Goal: Complete application form: Complete application form

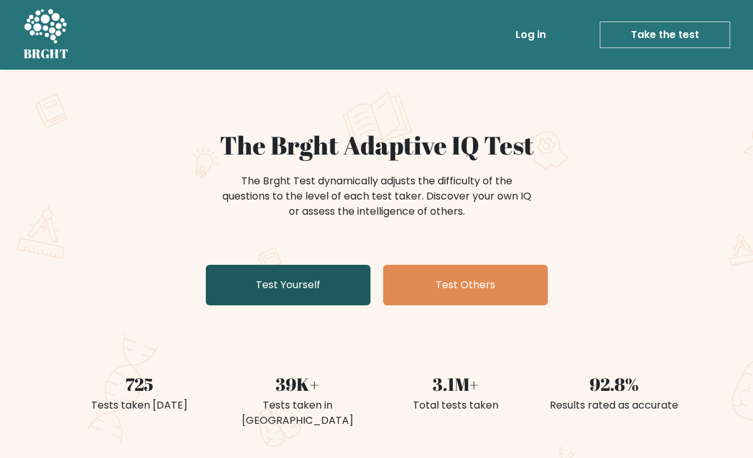
click at [339, 290] on link "Test Yourself" at bounding box center [288, 285] width 165 height 41
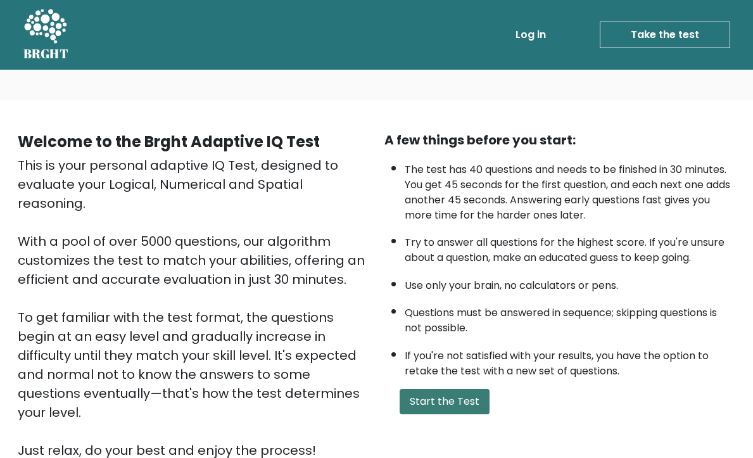
click at [416, 414] on button "Start the Test" at bounding box center [444, 401] width 90 height 25
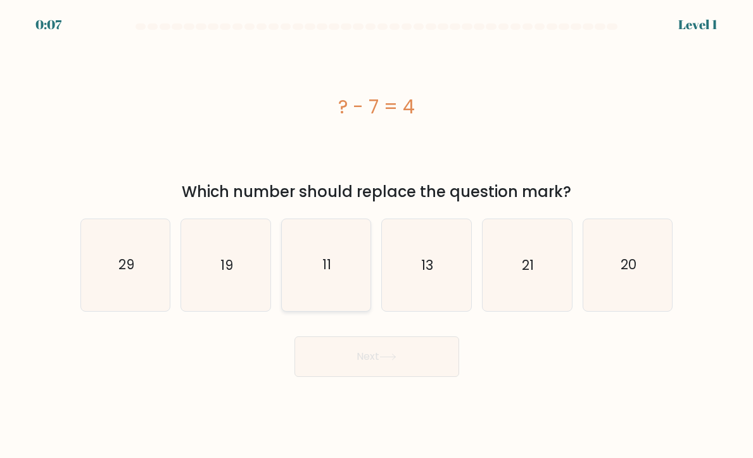
click at [316, 287] on icon "11" at bounding box center [326, 264] width 89 height 89
click at [377, 235] on input "c. 11" at bounding box center [377, 232] width 1 height 6
radio input "true"
click at [312, 346] on button "Next" at bounding box center [376, 356] width 165 height 41
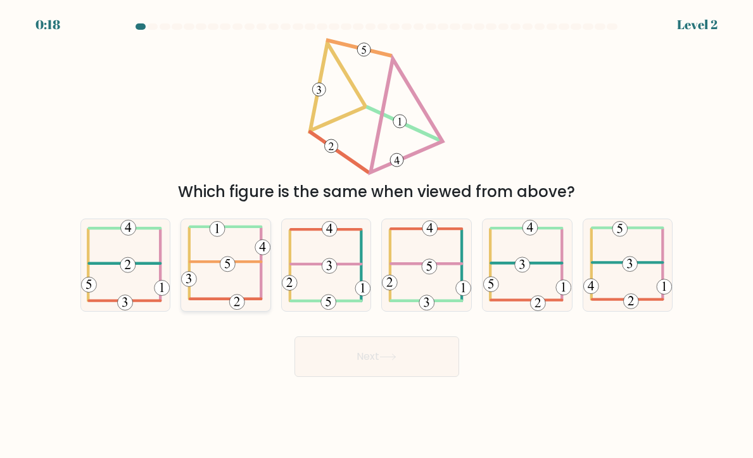
click at [232, 262] on 714 at bounding box center [227, 263] width 15 height 15
click at [377, 235] on input "b." at bounding box center [377, 232] width 1 height 6
radio input "true"
click at [313, 349] on button "Next" at bounding box center [376, 356] width 165 height 41
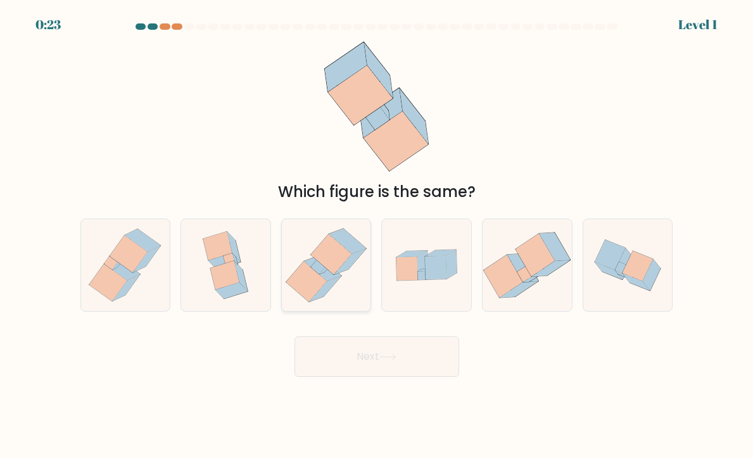
click at [302, 285] on icon at bounding box center [306, 281] width 41 height 41
click at [377, 235] on input "c." at bounding box center [377, 232] width 1 height 6
radio input "true"
click at [331, 329] on div "Next" at bounding box center [377, 352] width 608 height 50
click at [332, 346] on button "Next" at bounding box center [376, 356] width 165 height 41
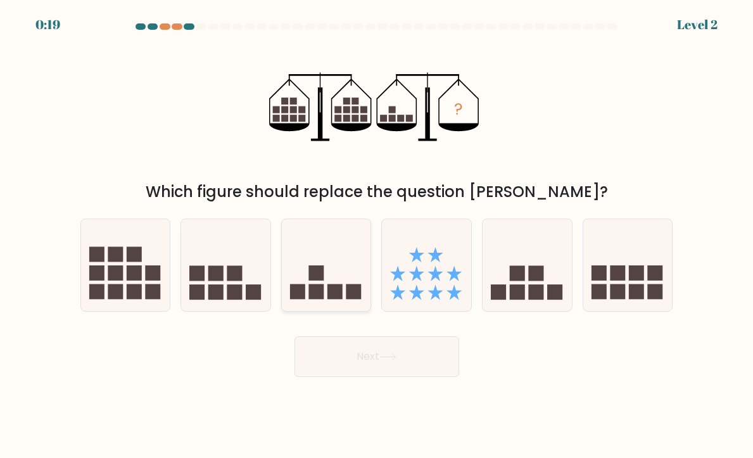
click at [330, 287] on rect at bounding box center [334, 291] width 15 height 15
click at [377, 235] on input "c." at bounding box center [377, 232] width 1 height 6
radio input "true"
click at [345, 349] on button "Next" at bounding box center [376, 356] width 165 height 41
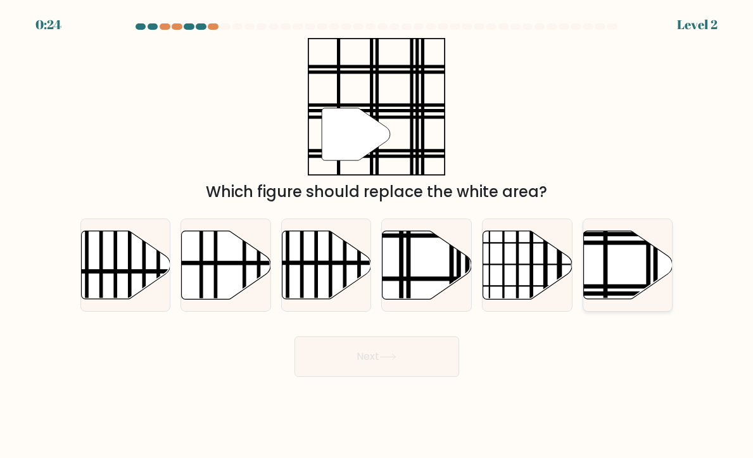
click at [605, 285] on line at bounding box center [605, 229] width 0 height 180
click at [377, 235] on input "f." at bounding box center [377, 232] width 1 height 6
radio input "true"
click at [444, 363] on button "Next" at bounding box center [376, 356] width 165 height 41
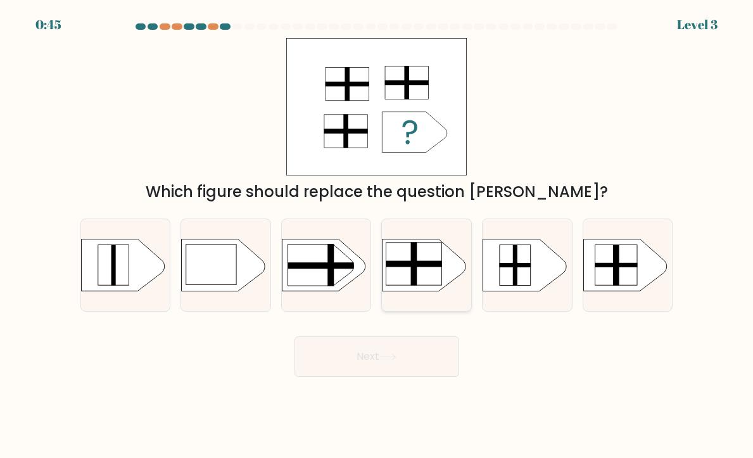
click at [422, 270] on rect at bounding box center [414, 263] width 56 height 42
click at [377, 235] on input "d." at bounding box center [377, 232] width 1 height 6
radio input "true"
click at [404, 340] on button "Next" at bounding box center [376, 356] width 165 height 41
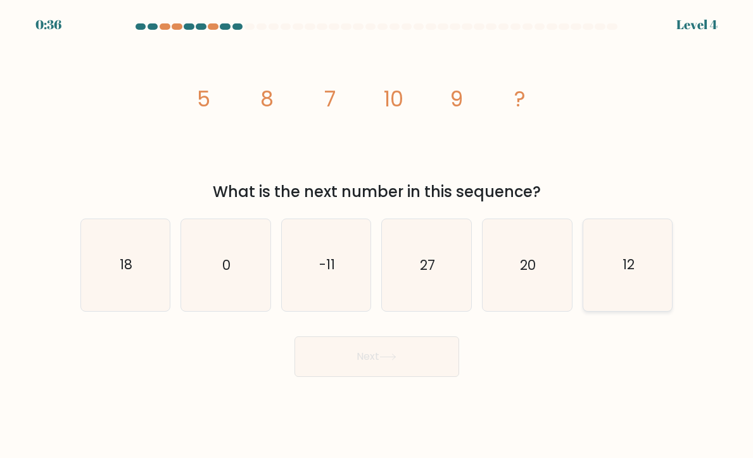
click at [620, 279] on icon "12" at bounding box center [627, 264] width 89 height 89
click at [377, 235] on input "f. 12" at bounding box center [377, 232] width 1 height 6
radio input "true"
click at [426, 344] on button "Next" at bounding box center [376, 356] width 165 height 41
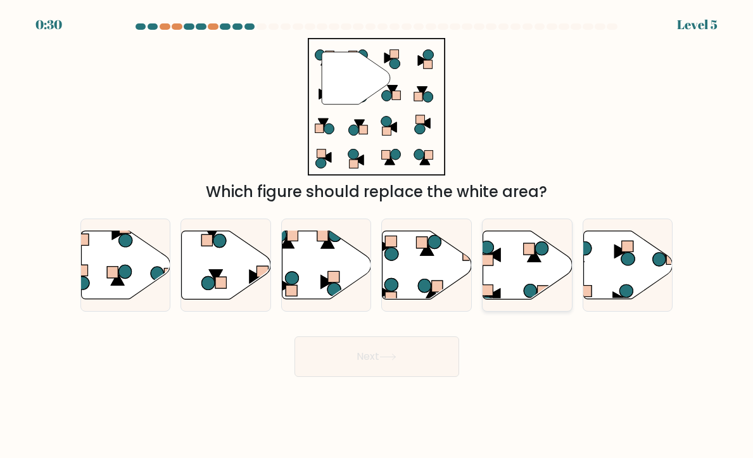
click at [519, 278] on icon at bounding box center [527, 264] width 89 height 68
click at [377, 235] on input "e." at bounding box center [377, 232] width 1 height 6
radio input "true"
click at [418, 372] on button "Next" at bounding box center [376, 356] width 165 height 41
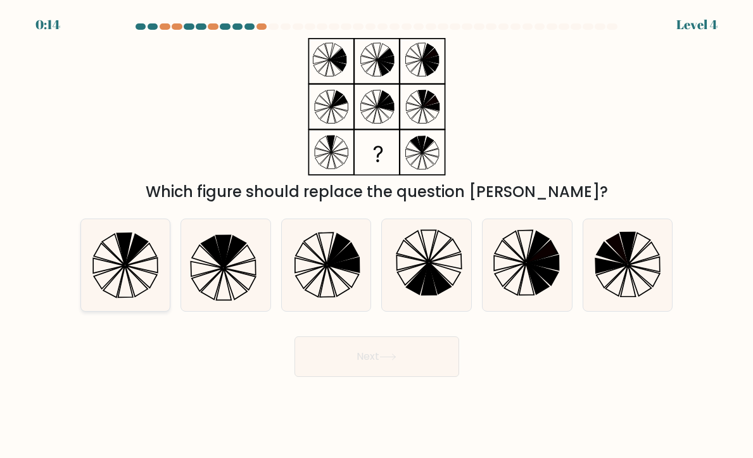
click at [139, 264] on icon at bounding box center [125, 264] width 89 height 89
click at [377, 235] on input "a." at bounding box center [377, 232] width 1 height 6
radio input "true"
click at [351, 353] on button "Next" at bounding box center [376, 356] width 165 height 41
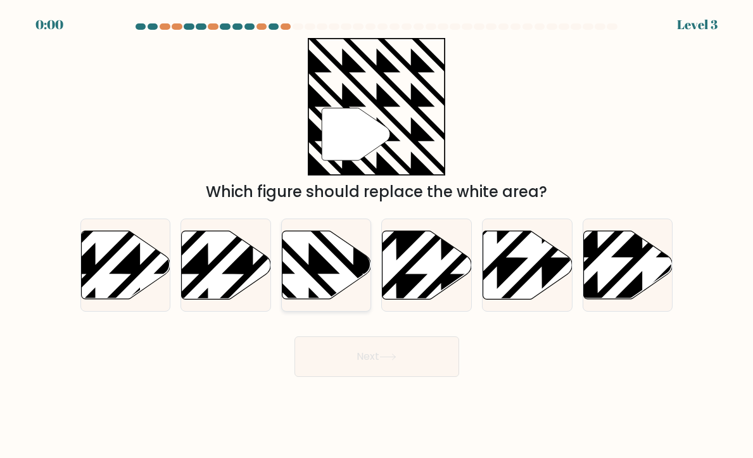
click at [337, 277] on icon at bounding box center [326, 264] width 89 height 68
click at [377, 235] on input "c." at bounding box center [377, 232] width 1 height 6
radio input "true"
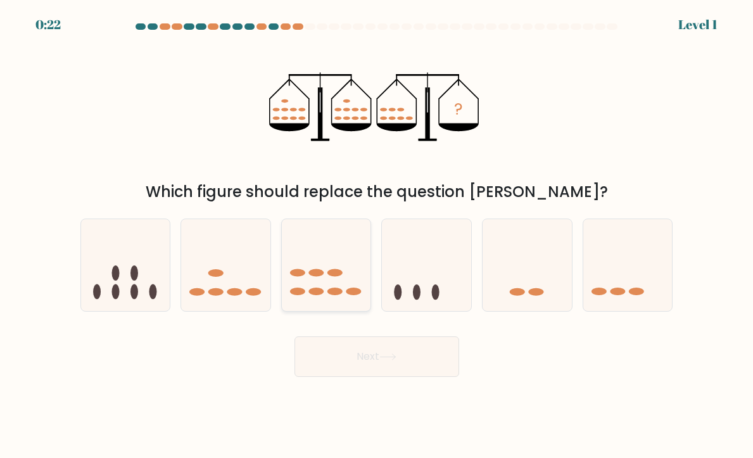
click at [339, 291] on ellipse at bounding box center [334, 292] width 15 height 8
click at [377, 235] on input "c." at bounding box center [377, 232] width 1 height 6
radio input "true"
click at [353, 341] on button "Next" at bounding box center [376, 356] width 165 height 41
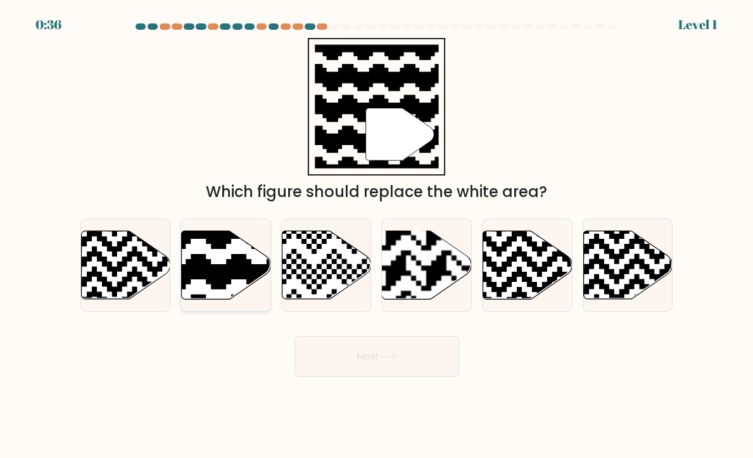
click at [249, 285] on icon at bounding box center [226, 264] width 89 height 68
click at [377, 235] on input "b." at bounding box center [377, 232] width 1 height 6
radio input "true"
click at [348, 346] on button "Next" at bounding box center [376, 356] width 165 height 41
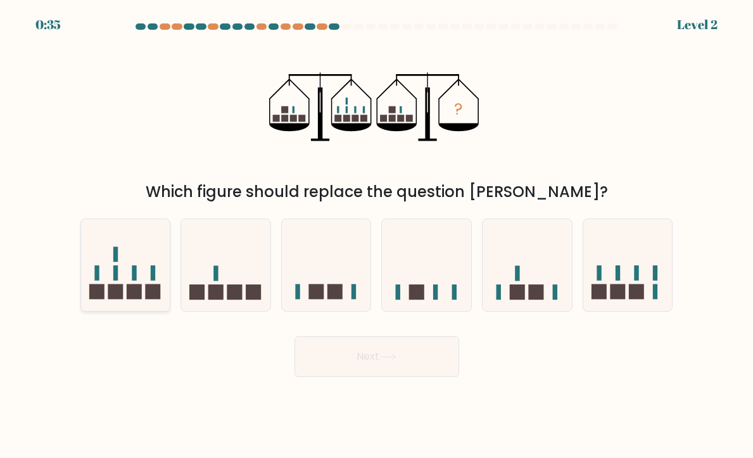
click at [154, 266] on icon at bounding box center [125, 265] width 89 height 74
click at [377, 235] on input "a." at bounding box center [377, 232] width 1 height 6
radio input "true"
click at [347, 345] on button "Next" at bounding box center [376, 356] width 165 height 41
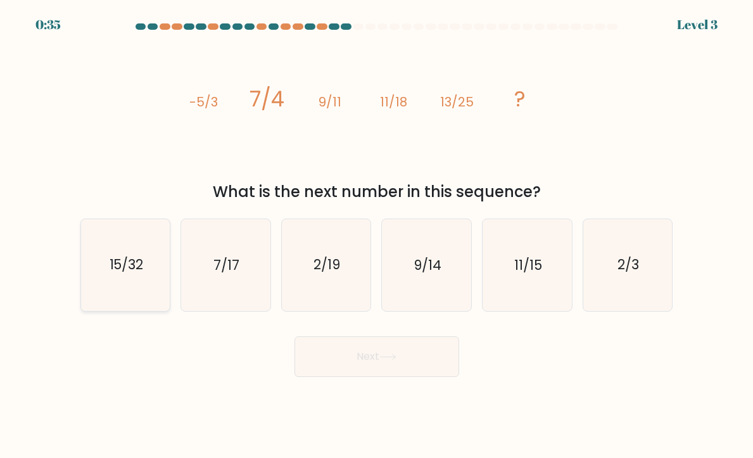
click at [127, 272] on text "15/32" at bounding box center [126, 265] width 34 height 18
click at [377, 235] on input "a. 15/32" at bounding box center [377, 232] width 1 height 6
radio input "true"
click at [351, 368] on button "Next" at bounding box center [376, 356] width 165 height 41
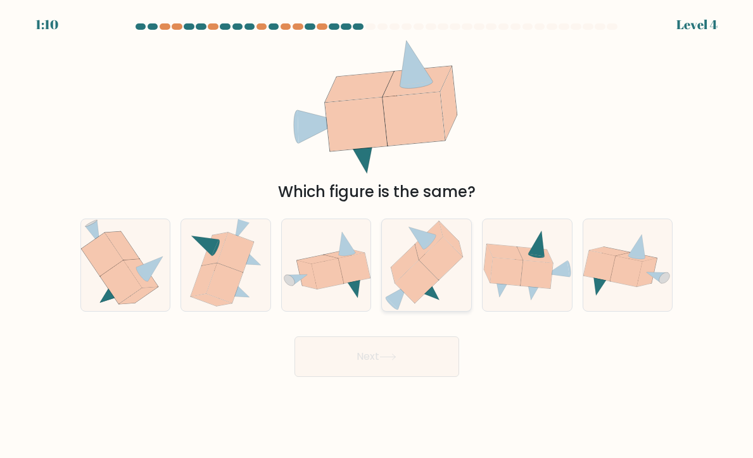
click at [402, 297] on icon at bounding box center [395, 297] width 21 height 24
click at [377, 235] on input "d." at bounding box center [377, 232] width 1 height 6
radio input "true"
click at [378, 347] on button "Next" at bounding box center [376, 356] width 165 height 41
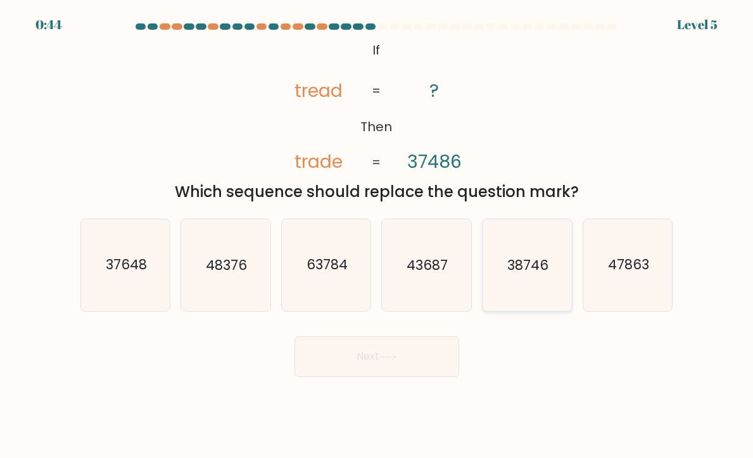
click at [537, 288] on icon "38746" at bounding box center [526, 264] width 89 height 89
click at [377, 235] on input "e. 38746" at bounding box center [377, 232] width 1 height 6
radio input "true"
click at [416, 347] on button "Next" at bounding box center [376, 356] width 165 height 41
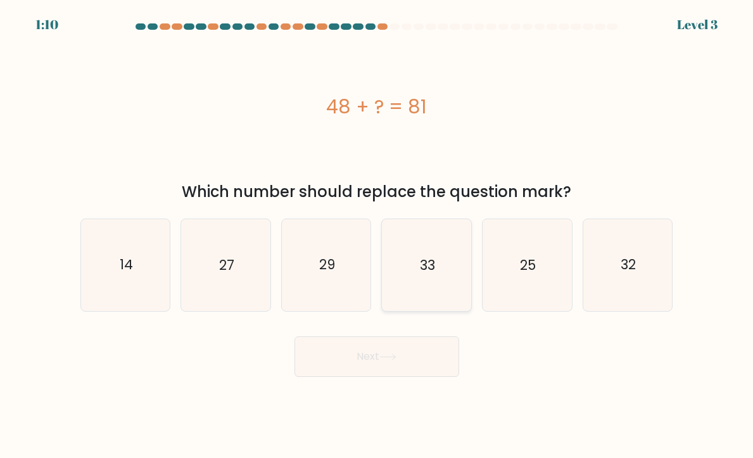
click at [441, 285] on icon "33" at bounding box center [426, 264] width 89 height 89
click at [377, 235] on input "d. 33" at bounding box center [377, 232] width 1 height 6
radio input "true"
click at [410, 356] on button "Next" at bounding box center [376, 356] width 165 height 41
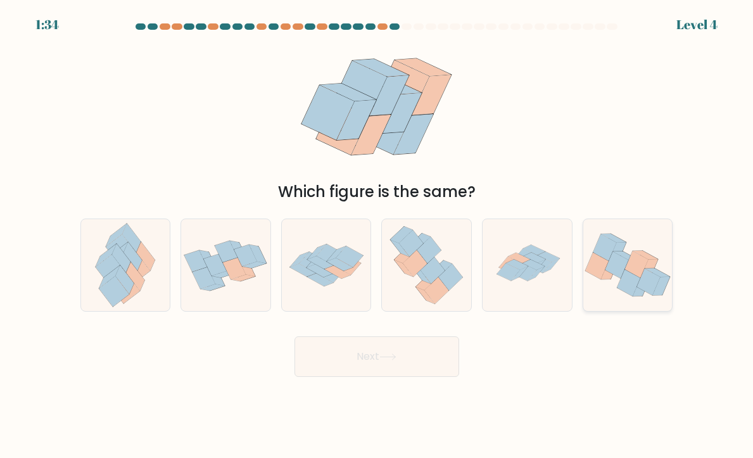
click at [599, 278] on icon at bounding box center [596, 266] width 23 height 27
click at [377, 235] on input "f." at bounding box center [377, 232] width 1 height 6
radio input "true"
click at [432, 344] on button "Next" at bounding box center [376, 356] width 165 height 41
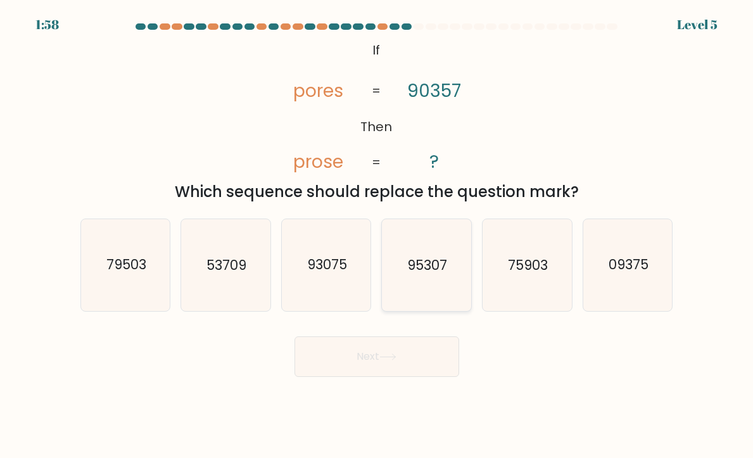
click at [420, 273] on text "95307" at bounding box center [428, 265] width 40 height 18
click at [377, 235] on input "d. 95307" at bounding box center [377, 232] width 1 height 6
radio input "true"
click at [386, 363] on button "Next" at bounding box center [376, 356] width 165 height 41
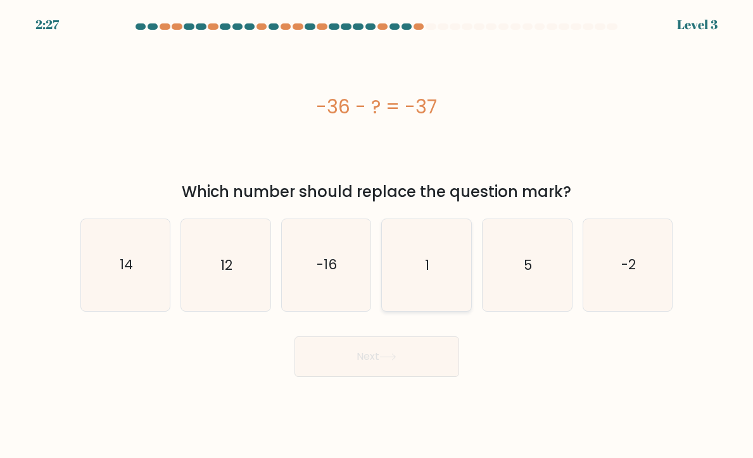
click at [460, 289] on icon "1" at bounding box center [426, 264] width 89 height 89
click at [377, 235] on input "d. 1" at bounding box center [377, 232] width 1 height 6
radio input "true"
click at [396, 359] on icon at bounding box center [387, 356] width 17 height 7
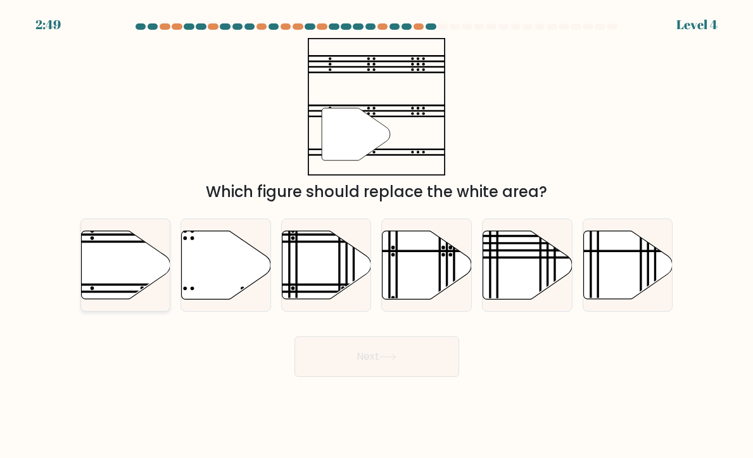
click at [142, 254] on icon at bounding box center [125, 264] width 89 height 68
click at [377, 235] on input "a." at bounding box center [377, 232] width 1 height 6
radio input "true"
click at [406, 344] on button "Next" at bounding box center [376, 356] width 165 height 41
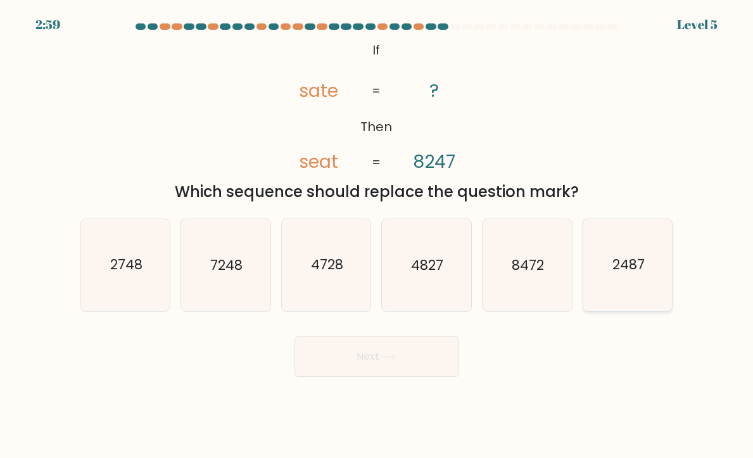
click at [627, 279] on icon "2487" at bounding box center [627, 264] width 89 height 89
click at [377, 235] on input "f. 2487" at bounding box center [377, 232] width 1 height 6
radio input "true"
click at [399, 349] on button "Next" at bounding box center [376, 356] width 165 height 41
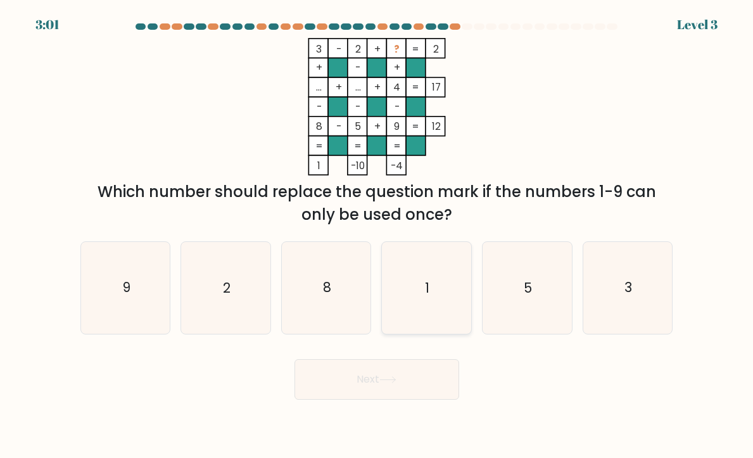
click at [442, 306] on icon "1" at bounding box center [426, 287] width 89 height 89
click at [377, 235] on input "d. 1" at bounding box center [377, 232] width 1 height 6
radio input "true"
click at [388, 374] on button "Next" at bounding box center [376, 379] width 165 height 41
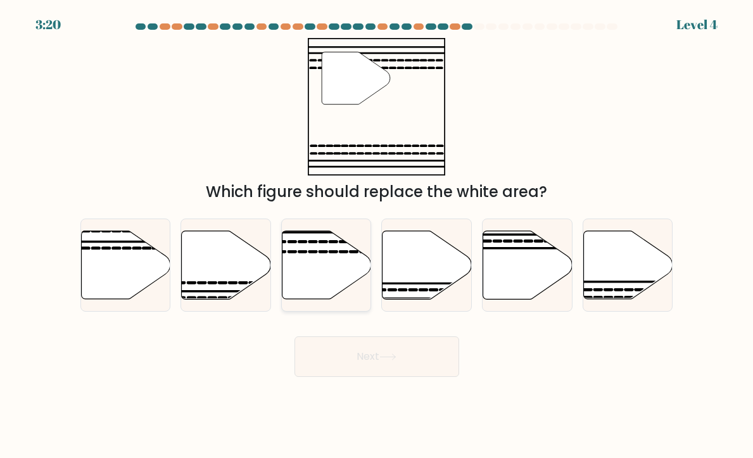
click at [301, 270] on icon at bounding box center [326, 264] width 89 height 68
click at [377, 235] on input "c." at bounding box center [377, 232] width 1 height 6
radio input "true"
click at [323, 351] on button "Next" at bounding box center [376, 356] width 165 height 41
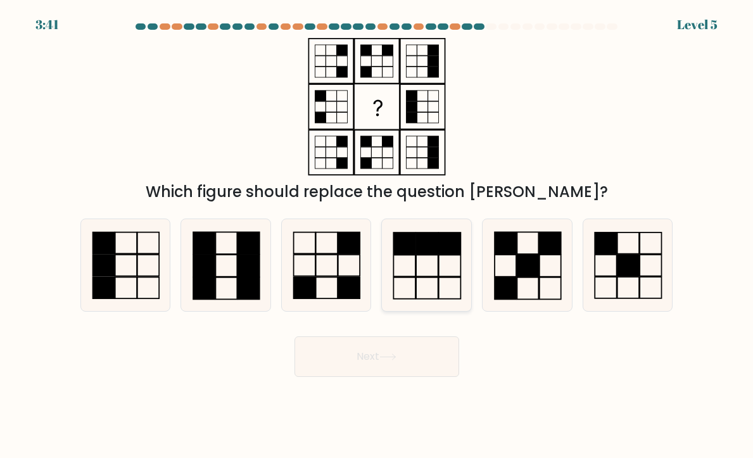
click at [430, 264] on icon at bounding box center [426, 264] width 89 height 89
click at [377, 235] on input "d." at bounding box center [377, 232] width 1 height 6
radio input "true"
click at [338, 357] on button "Next" at bounding box center [376, 356] width 165 height 41
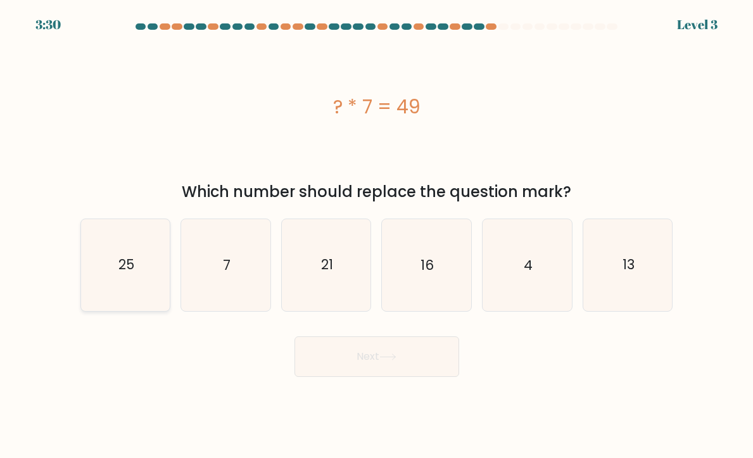
click at [105, 253] on icon "25" at bounding box center [125, 264] width 89 height 89
click at [377, 235] on input "a. 25" at bounding box center [377, 232] width 1 height 6
radio input "true"
click at [316, 335] on div "Next" at bounding box center [377, 352] width 608 height 50
click at [344, 356] on button "Next" at bounding box center [376, 356] width 165 height 41
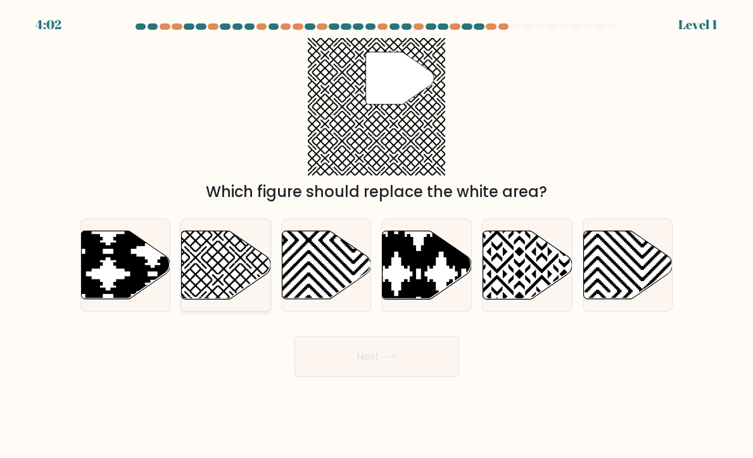
click at [249, 273] on icon at bounding box center [226, 264] width 89 height 68
click at [377, 235] on input "b." at bounding box center [377, 232] width 1 height 6
radio input "true"
click at [352, 368] on button "Next" at bounding box center [376, 356] width 165 height 41
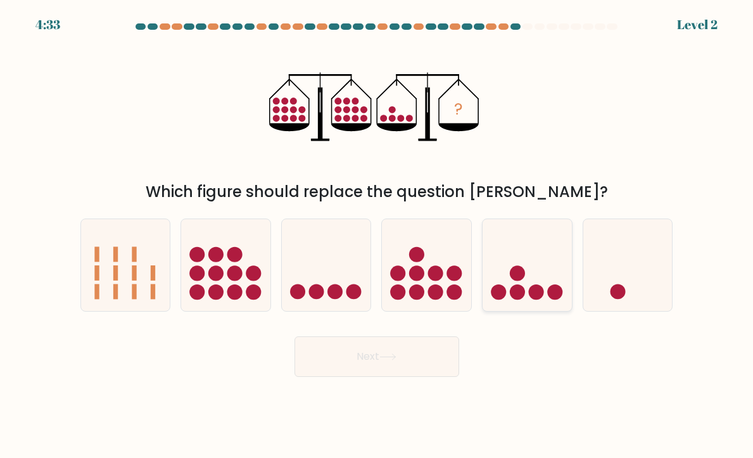
click at [547, 291] on circle at bounding box center [554, 291] width 15 height 15
click at [377, 235] on input "e." at bounding box center [377, 232] width 1 height 6
radio input "true"
click at [388, 368] on button "Next" at bounding box center [376, 356] width 165 height 41
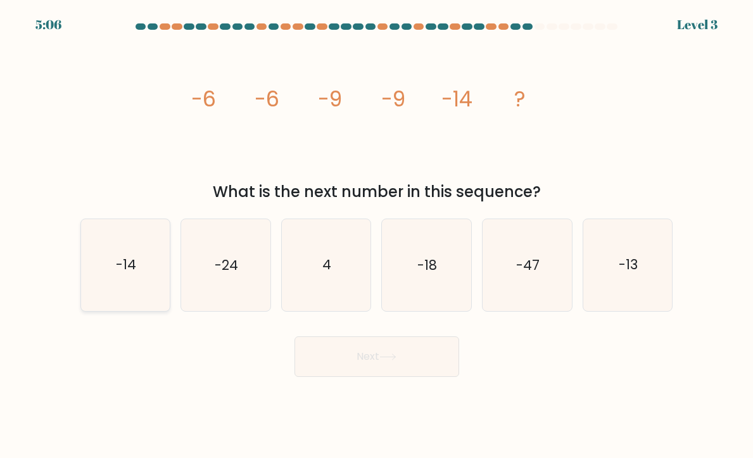
click at [148, 294] on icon "-14" at bounding box center [125, 264] width 89 height 89
click at [377, 235] on input "a. -14" at bounding box center [377, 232] width 1 height 6
radio input "true"
click at [342, 356] on button "Next" at bounding box center [376, 356] width 165 height 41
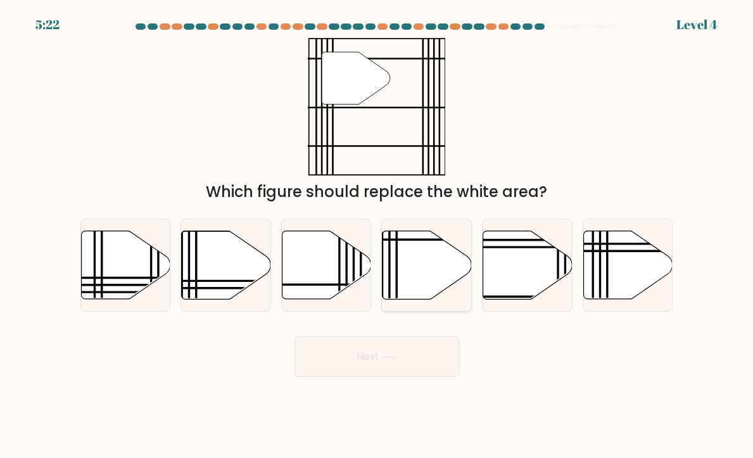
click at [405, 281] on icon at bounding box center [426, 264] width 89 height 68
click at [377, 235] on input "d." at bounding box center [377, 232] width 1 height 6
radio input "true"
click at [370, 352] on button "Next" at bounding box center [376, 356] width 165 height 41
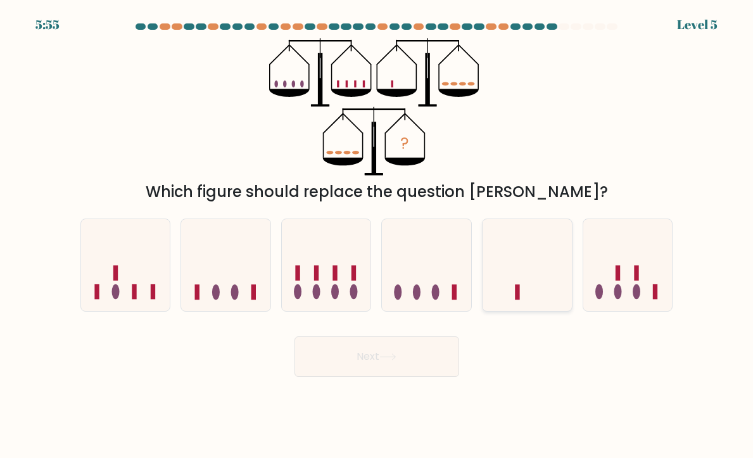
click at [506, 289] on icon at bounding box center [526, 265] width 89 height 74
click at [377, 235] on input "e." at bounding box center [377, 232] width 1 height 6
radio input "true"
click at [400, 359] on button "Next" at bounding box center [376, 356] width 165 height 41
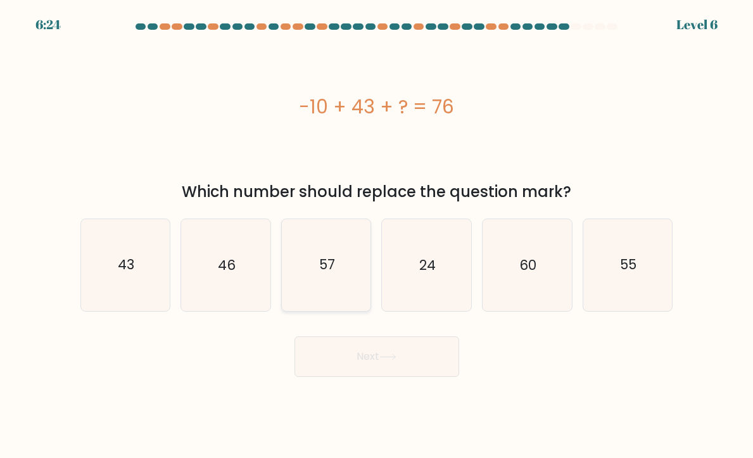
click at [356, 270] on icon "57" at bounding box center [326, 264] width 89 height 89
click at [377, 235] on input "c. 57" at bounding box center [377, 232] width 1 height 6
radio input "true"
click at [353, 372] on button "Next" at bounding box center [376, 356] width 165 height 41
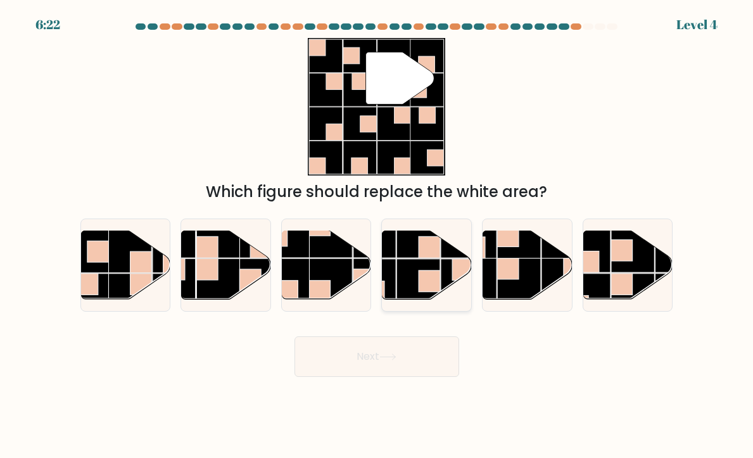
click at [405, 274] on rect at bounding box center [419, 280] width 44 height 44
click at [377, 235] on input "d." at bounding box center [377, 232] width 1 height 6
radio input "true"
click at [413, 356] on button "Next" at bounding box center [376, 356] width 165 height 41
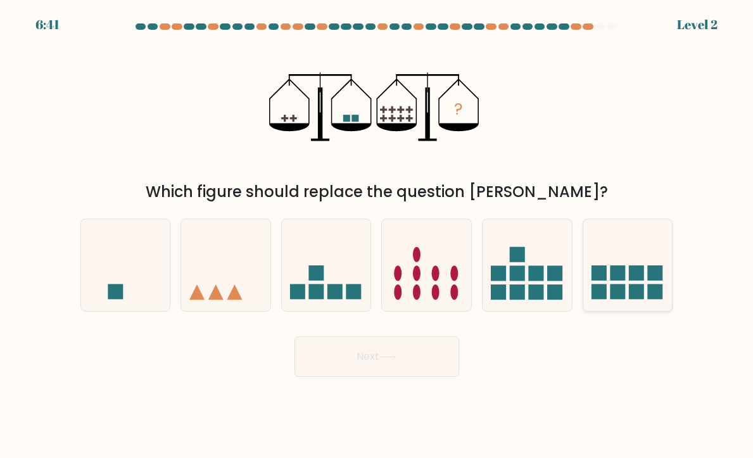
click at [616, 258] on icon at bounding box center [627, 265] width 89 height 74
click at [377, 235] on input "f." at bounding box center [377, 232] width 1 height 6
radio input "true"
click at [396, 356] on icon at bounding box center [387, 356] width 17 height 7
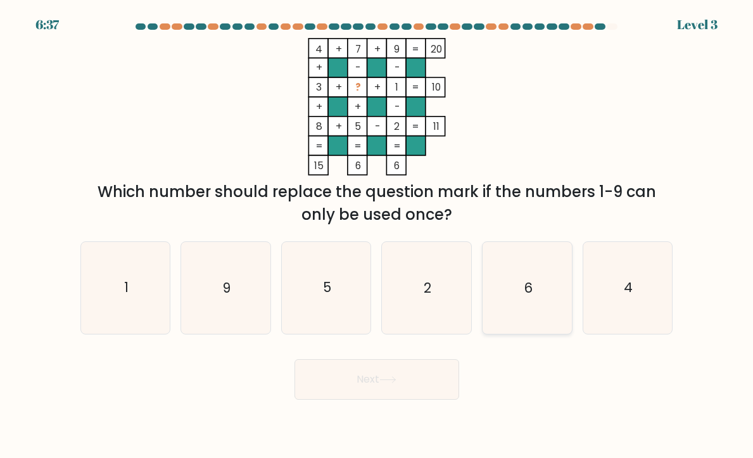
click at [542, 309] on icon "6" at bounding box center [526, 287] width 89 height 89
click at [377, 235] on input "e. 6" at bounding box center [377, 232] width 1 height 6
radio input "true"
click at [424, 375] on button "Next" at bounding box center [376, 379] width 165 height 41
click at [429, 360] on button "Next" at bounding box center [376, 379] width 165 height 41
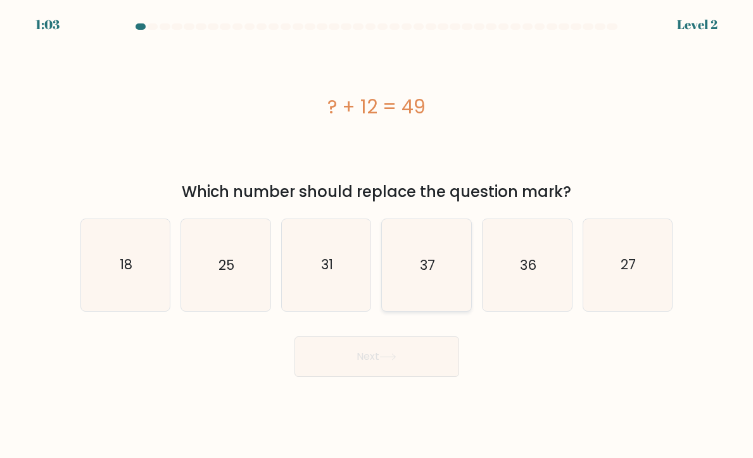
click at [408, 272] on icon "37" at bounding box center [426, 264] width 89 height 89
click at [377, 235] on input "d. 37" at bounding box center [377, 232] width 1 height 6
radio input "true"
click at [434, 335] on div "Next" at bounding box center [377, 352] width 608 height 50
click at [437, 343] on button "Next" at bounding box center [376, 356] width 165 height 41
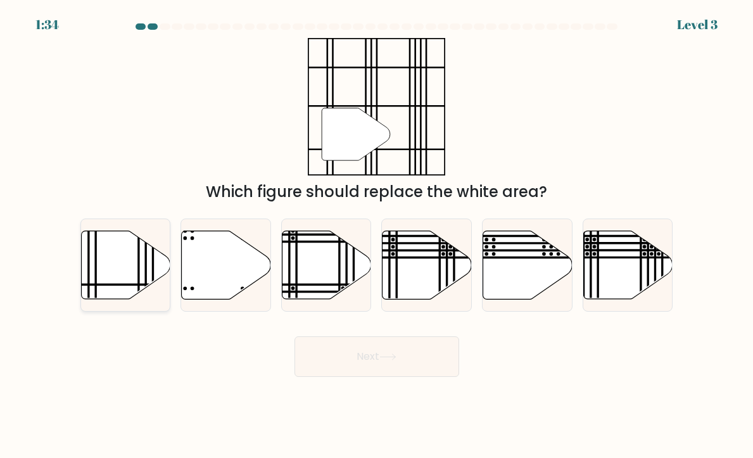
click at [132, 253] on icon at bounding box center [125, 264] width 89 height 68
click at [377, 235] on input "a." at bounding box center [377, 232] width 1 height 6
radio input "true"
click at [344, 350] on button "Next" at bounding box center [376, 356] width 165 height 41
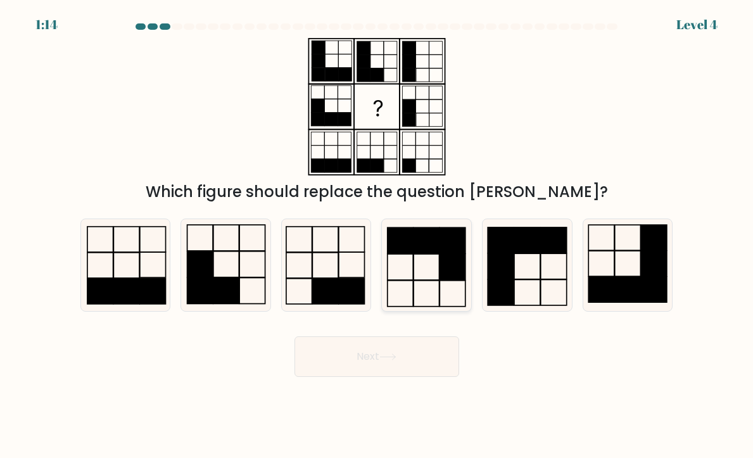
click at [423, 273] on icon at bounding box center [426, 264] width 89 height 89
click at [377, 235] on input "d." at bounding box center [377, 232] width 1 height 6
radio input "true"
click at [412, 359] on button "Next" at bounding box center [376, 356] width 165 height 41
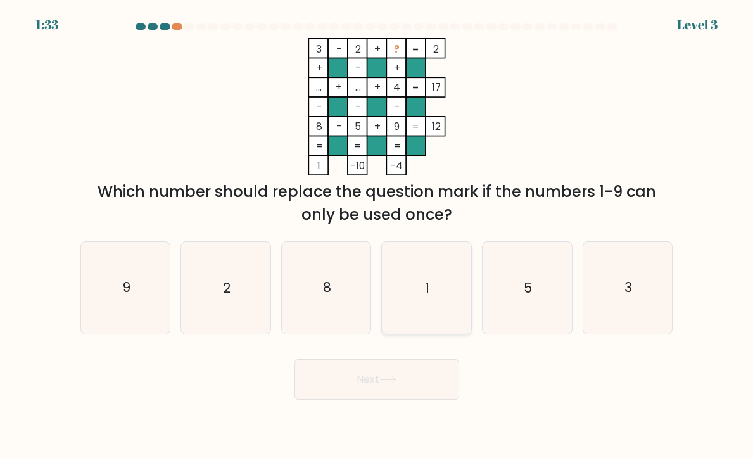
click at [404, 293] on icon "1" at bounding box center [426, 287] width 89 height 89
click at [377, 235] on input "d. 1" at bounding box center [377, 232] width 1 height 6
radio input "true"
click at [403, 382] on button "Next" at bounding box center [376, 379] width 165 height 41
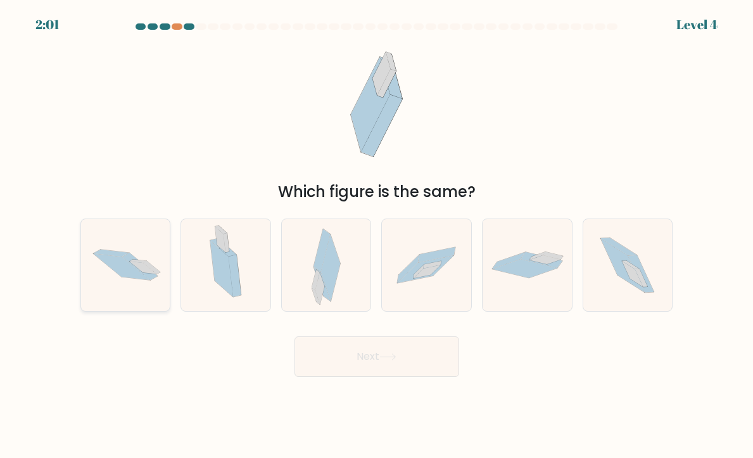
click at [108, 263] on icon at bounding box center [121, 267] width 57 height 27
click at [377, 235] on input "a." at bounding box center [377, 232] width 1 height 6
radio input "true"
click at [315, 356] on button "Next" at bounding box center [376, 356] width 165 height 41
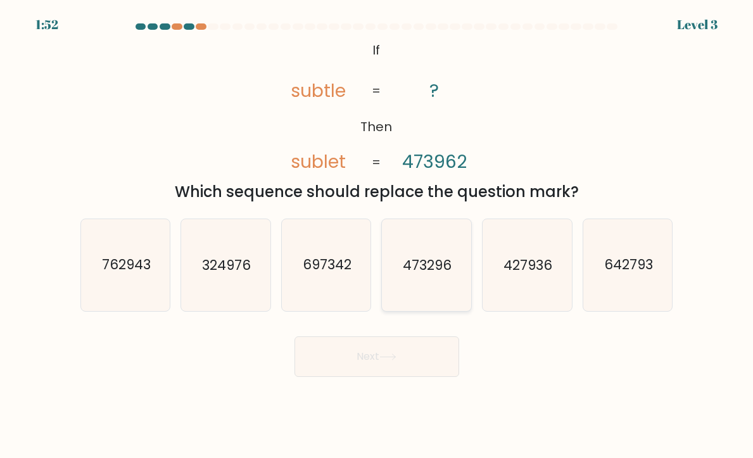
click at [427, 269] on text "473296" at bounding box center [427, 265] width 49 height 18
click at [377, 235] on input "d. 473296" at bounding box center [377, 232] width 1 height 6
radio input "true"
click at [428, 350] on button "Next" at bounding box center [376, 356] width 165 height 41
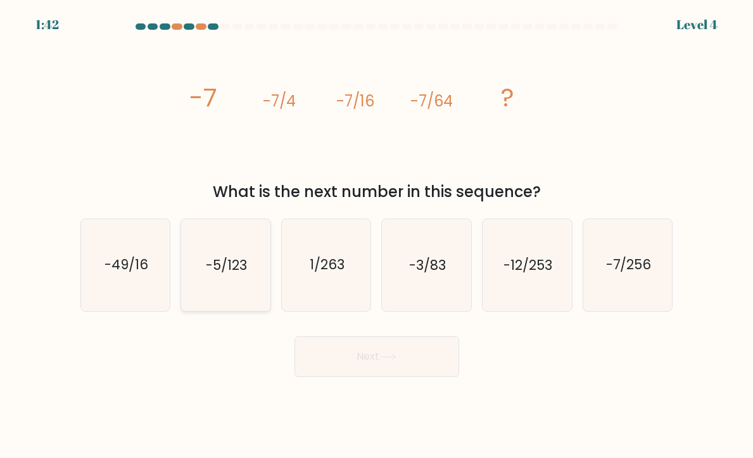
click at [254, 266] on icon "-5/123" at bounding box center [225, 264] width 89 height 89
click at [377, 235] on input "b. -5/123" at bounding box center [377, 232] width 1 height 6
radio input "true"
click at [372, 353] on button "Next" at bounding box center [376, 356] width 165 height 41
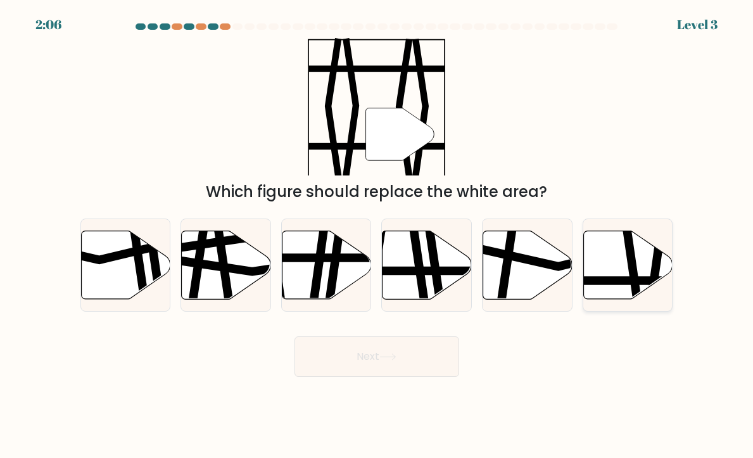
click at [605, 280] on line at bounding box center [599, 280] width 180 height 0
click at [377, 235] on input "f." at bounding box center [377, 232] width 1 height 6
radio input "true"
click at [440, 353] on button "Next" at bounding box center [376, 356] width 165 height 41
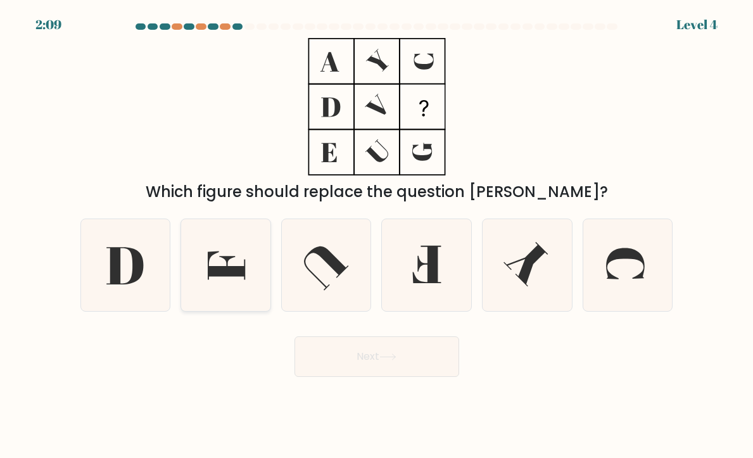
click at [246, 266] on icon at bounding box center [225, 264] width 89 height 89
click at [377, 235] on input "b." at bounding box center [377, 232] width 1 height 6
radio input "true"
click at [380, 361] on button "Next" at bounding box center [376, 356] width 165 height 41
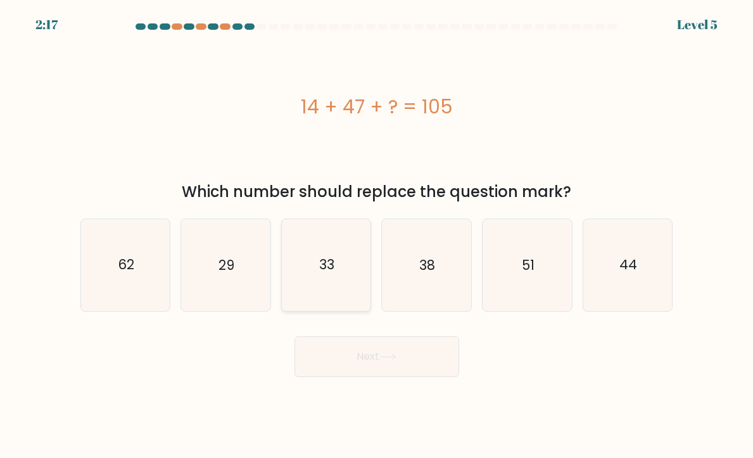
click at [341, 287] on icon "33" at bounding box center [326, 264] width 89 height 89
click at [377, 235] on input "c. 33" at bounding box center [377, 232] width 1 height 6
radio input "true"
click at [393, 354] on icon at bounding box center [387, 356] width 17 height 7
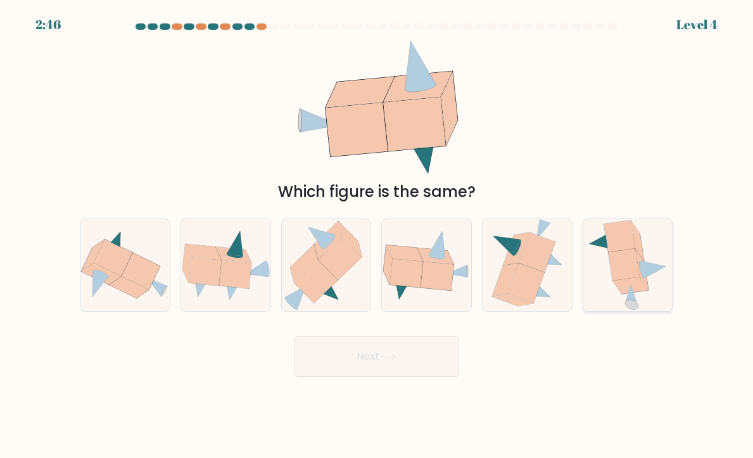
click at [618, 269] on icon at bounding box center [623, 265] width 31 height 32
click at [377, 235] on input "f." at bounding box center [377, 232] width 1 height 6
radio input "true"
click at [149, 248] on icon at bounding box center [125, 265] width 89 height 74
click at [377, 235] on input "a." at bounding box center [377, 232] width 1 height 6
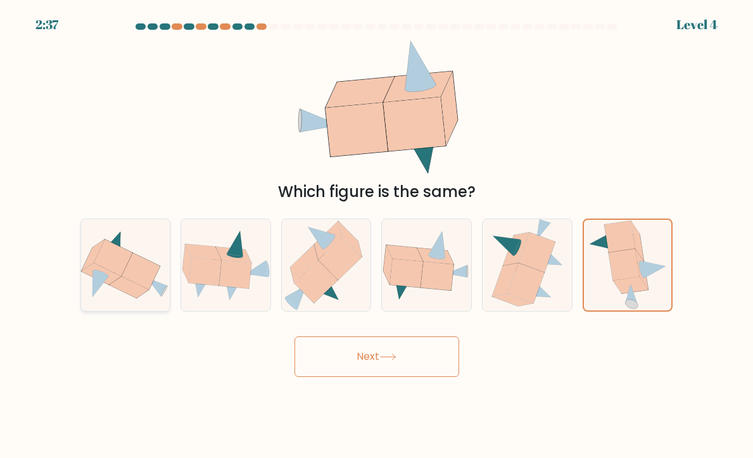
radio input "true"
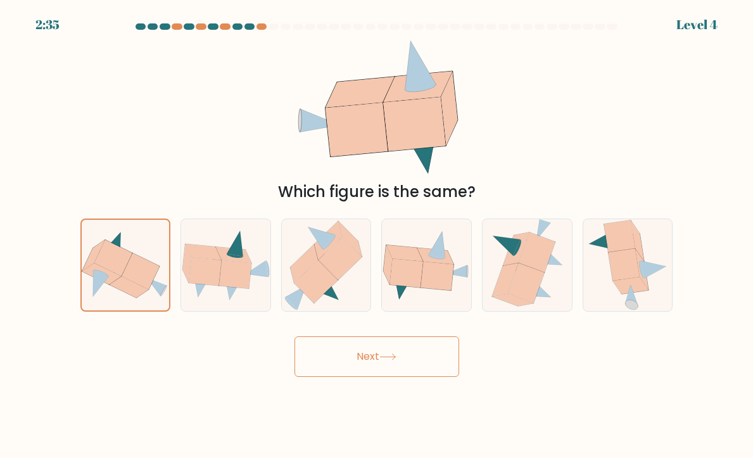
click at [342, 355] on button "Next" at bounding box center [376, 356] width 165 height 41
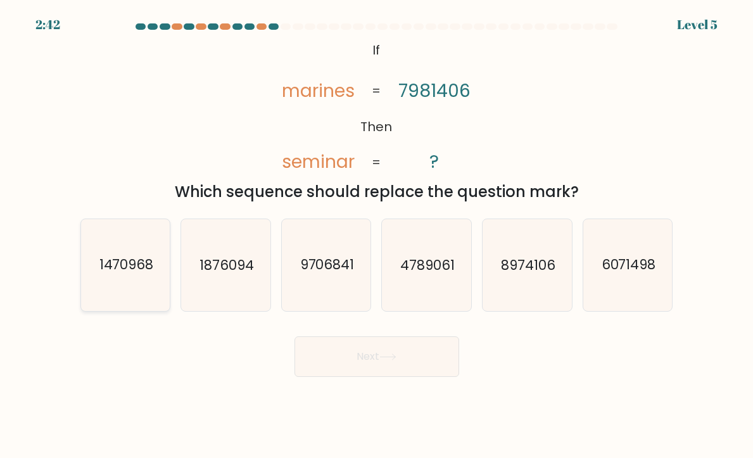
click at [138, 274] on icon "1470968" at bounding box center [125, 264] width 89 height 89
click at [377, 235] on input "a. 1470968" at bounding box center [377, 232] width 1 height 6
radio input "true"
click at [327, 362] on button "Next" at bounding box center [376, 356] width 165 height 41
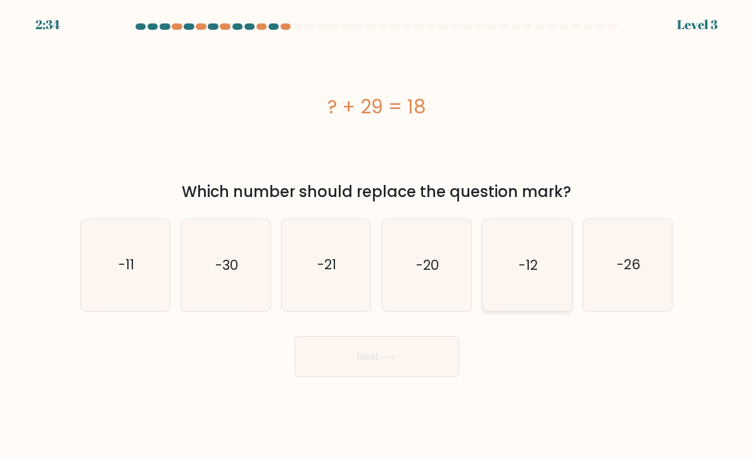
click at [504, 275] on icon "-12" at bounding box center [526, 264] width 89 height 89
click at [377, 235] on input "e. -12" at bounding box center [377, 232] width 1 height 6
radio input "true"
click at [422, 340] on button "Next" at bounding box center [376, 356] width 165 height 41
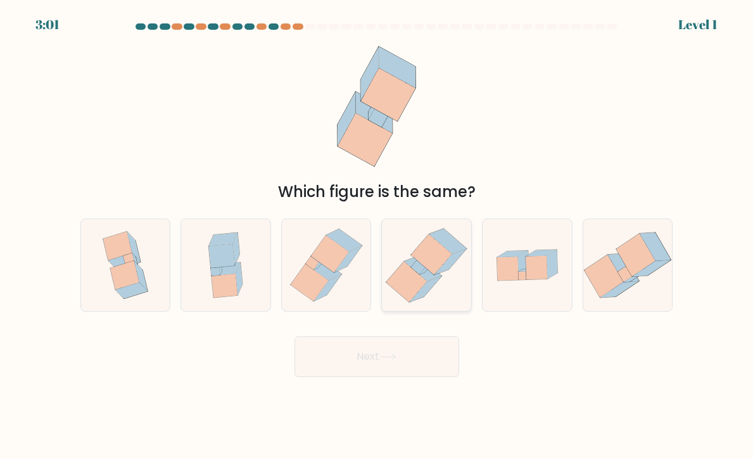
click at [404, 284] on icon at bounding box center [406, 281] width 41 height 41
click at [377, 235] on input "d." at bounding box center [377, 232] width 1 height 6
radio input "true"
click at [406, 350] on button "Next" at bounding box center [376, 356] width 165 height 41
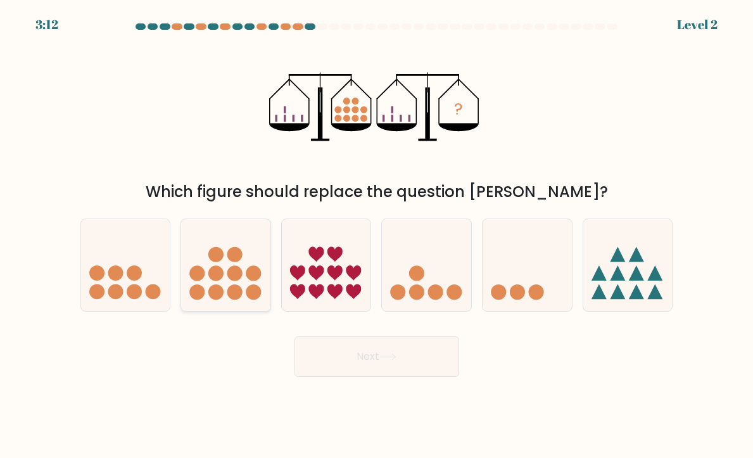
click at [248, 270] on circle at bounding box center [253, 273] width 15 height 15
click at [377, 235] on input "b." at bounding box center [377, 232] width 1 height 6
radio input "true"
click at [346, 360] on button "Next" at bounding box center [376, 356] width 165 height 41
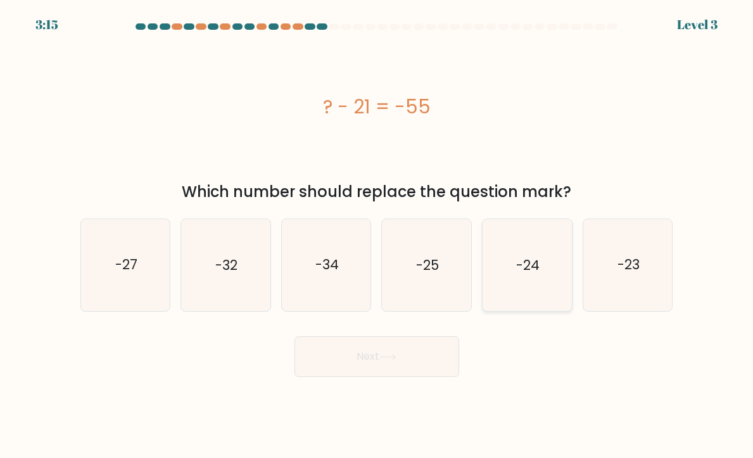
click at [519, 272] on text "-24" at bounding box center [527, 265] width 23 height 18
click at [377, 235] on input "e. -24" at bounding box center [377, 232] width 1 height 6
radio input "true"
click at [439, 356] on button "Next" at bounding box center [376, 356] width 165 height 41
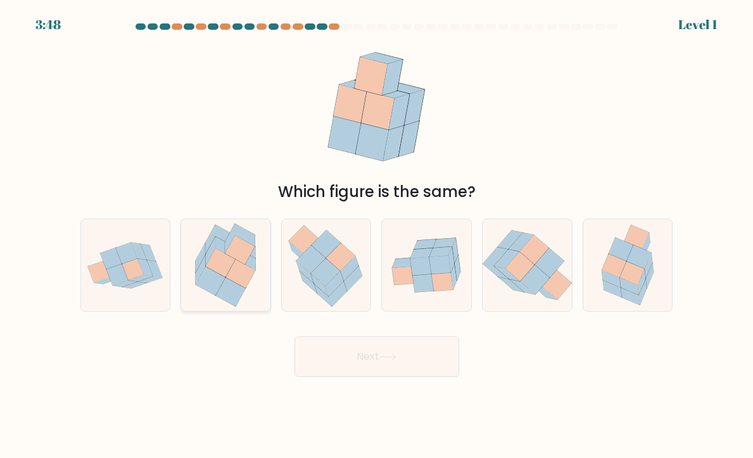
click at [223, 282] on icon at bounding box center [211, 280] width 30 height 28
click at [377, 235] on input "b." at bounding box center [377, 232] width 1 height 6
radio input "true"
click at [353, 393] on body "3:47 Level 1" at bounding box center [376, 229] width 753 height 458
click at [347, 359] on button "Next" at bounding box center [376, 356] width 165 height 41
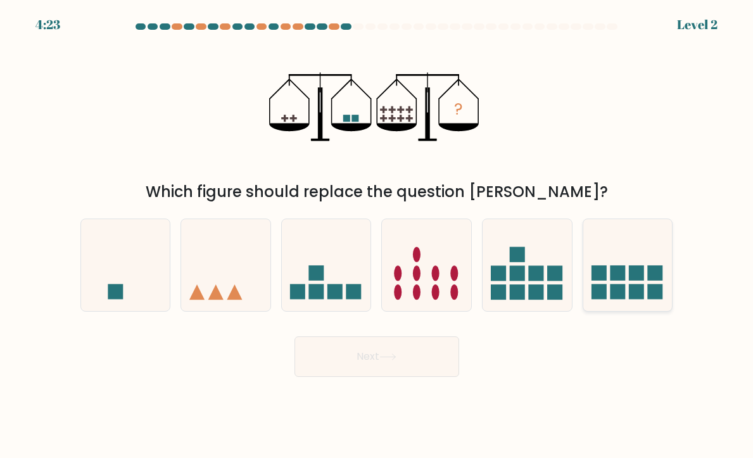
click at [601, 280] on rect at bounding box center [598, 273] width 15 height 15
click at [377, 235] on input "f." at bounding box center [377, 232] width 1 height 6
radio input "true"
click at [430, 356] on button "Next" at bounding box center [376, 356] width 165 height 41
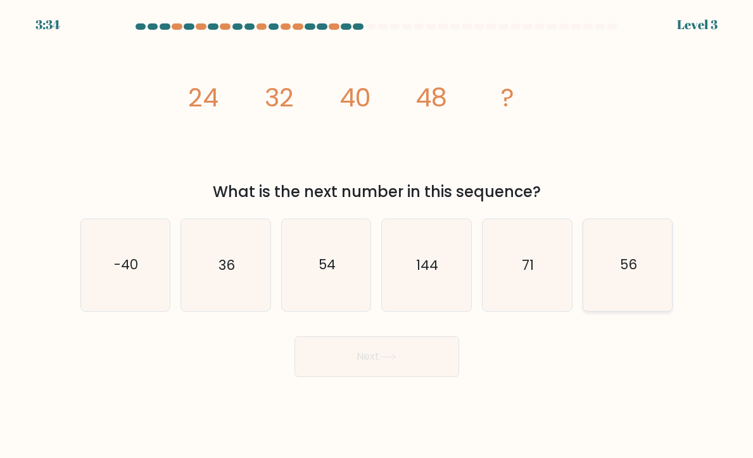
click at [609, 278] on icon "56" at bounding box center [627, 264] width 89 height 89
click at [377, 235] on input "f. 56" at bounding box center [377, 232] width 1 height 6
radio input "true"
click at [440, 367] on button "Next" at bounding box center [376, 356] width 165 height 41
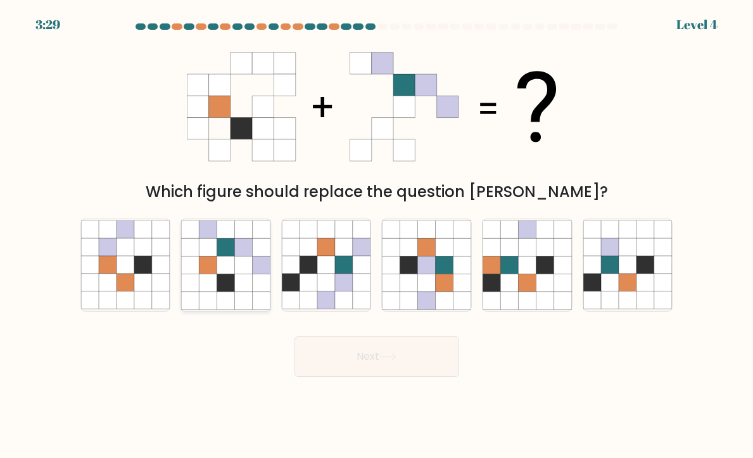
click at [234, 289] on icon at bounding box center [225, 283] width 18 height 18
click at [377, 235] on input "b." at bounding box center [377, 232] width 1 height 6
radio input "true"
click at [347, 354] on button "Next" at bounding box center [376, 356] width 165 height 41
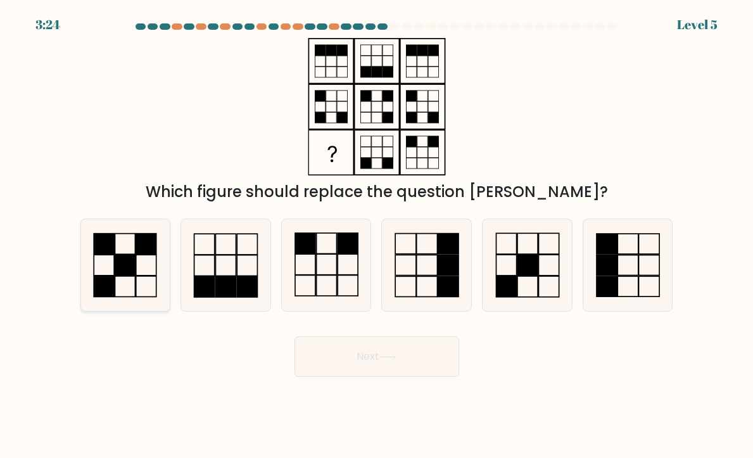
click at [122, 276] on rect at bounding box center [125, 265] width 20 height 21
click at [377, 235] on input "a." at bounding box center [377, 232] width 1 height 6
radio input "true"
click at [316, 365] on button "Next" at bounding box center [376, 356] width 165 height 41
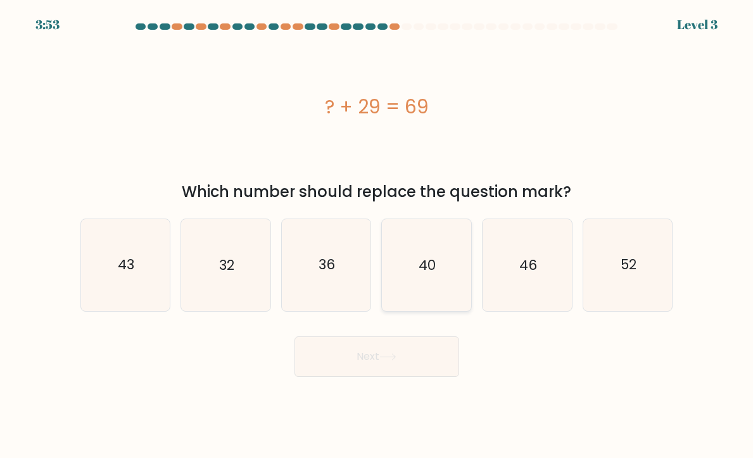
click at [400, 266] on icon "40" at bounding box center [426, 264] width 89 height 89
click at [377, 235] on input "d. 40" at bounding box center [377, 232] width 1 height 6
radio input "true"
click at [387, 356] on icon at bounding box center [387, 356] width 17 height 7
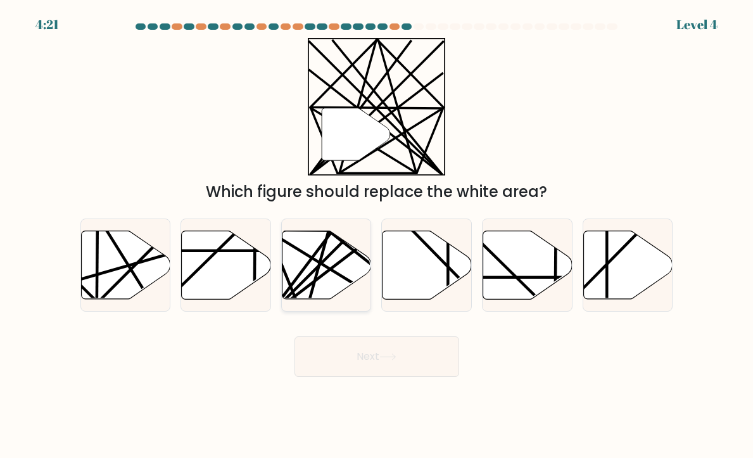
click at [318, 272] on line at bounding box center [329, 227] width 48 height 173
click at [377, 235] on input "c." at bounding box center [377, 232] width 1 height 6
radio input "true"
click at [365, 359] on button "Next" at bounding box center [376, 356] width 165 height 41
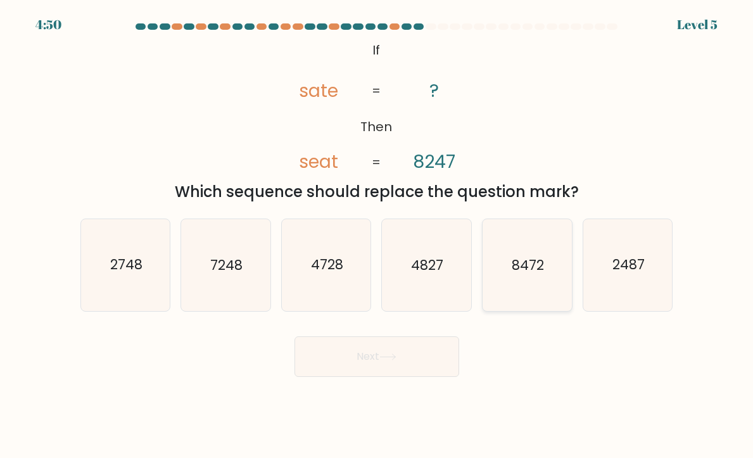
click at [527, 260] on text "8472" at bounding box center [527, 265] width 32 height 18
click at [377, 235] on input "e. 8472" at bounding box center [377, 232] width 1 height 6
radio input "true"
click at [430, 348] on button "Next" at bounding box center [376, 356] width 165 height 41
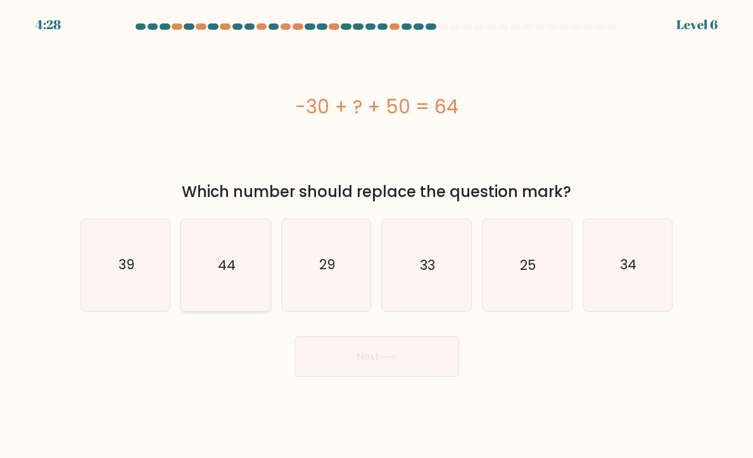
click at [228, 253] on icon "44" at bounding box center [225, 264] width 89 height 89
click at [377, 235] on input "b. 44" at bounding box center [377, 232] width 1 height 6
radio input "true"
click at [342, 360] on button "Next" at bounding box center [376, 356] width 165 height 41
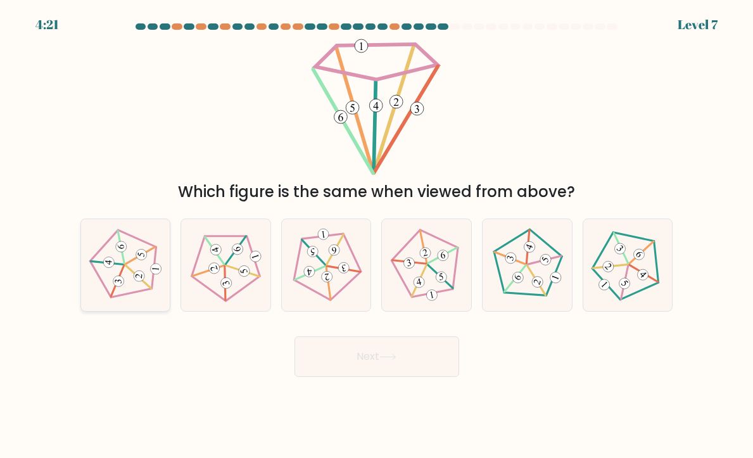
click at [142, 268] on icon at bounding box center [125, 264] width 73 height 73
click at [377, 235] on input "a." at bounding box center [377, 232] width 1 height 6
radio input "true"
click at [349, 357] on button "Next" at bounding box center [376, 356] width 165 height 41
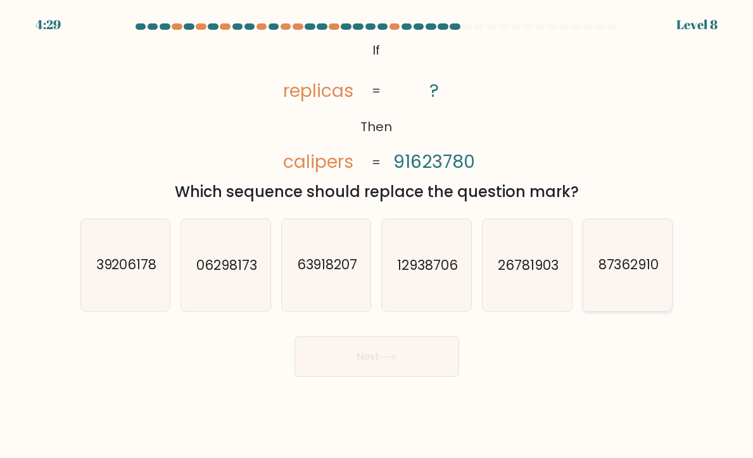
click at [621, 263] on text "87362910" at bounding box center [628, 265] width 61 height 18
click at [377, 235] on input "f. 87362910" at bounding box center [377, 232] width 1 height 6
radio input "true"
click at [413, 370] on button "Next" at bounding box center [376, 356] width 165 height 41
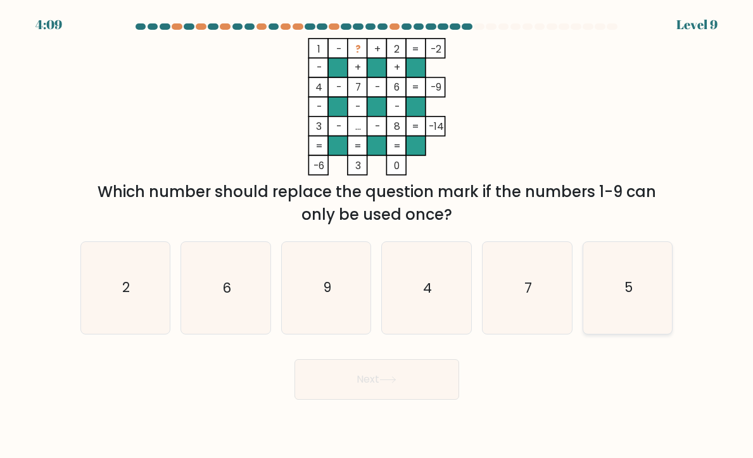
click at [637, 284] on icon "5" at bounding box center [627, 287] width 89 height 89
click at [377, 235] on input "f. 5" at bounding box center [377, 232] width 1 height 6
radio input "true"
drag, startPoint x: 463, startPoint y: 363, endPoint x: 453, endPoint y: 365, distance: 10.4
click at [453, 365] on div "Next" at bounding box center [377, 374] width 608 height 50
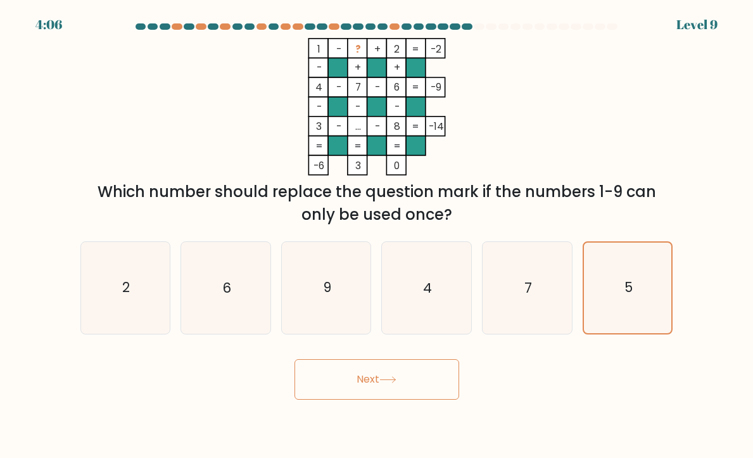
click at [453, 365] on button "Next" at bounding box center [376, 379] width 165 height 41
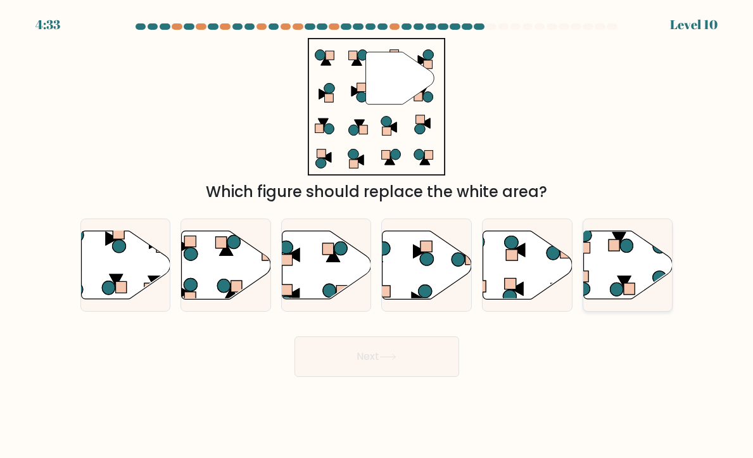
click at [602, 272] on icon at bounding box center [627, 264] width 89 height 68
click at [377, 235] on input "f." at bounding box center [377, 232] width 1 height 6
radio input "true"
click at [403, 365] on button "Next" at bounding box center [376, 356] width 165 height 41
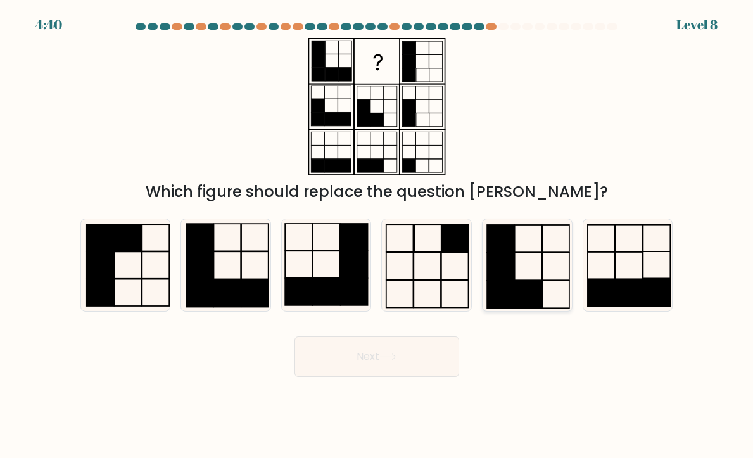
click at [526, 287] on rect at bounding box center [528, 293] width 27 height 27
click at [377, 235] on input "e." at bounding box center [377, 232] width 1 height 6
radio input "true"
click at [443, 342] on button "Next" at bounding box center [376, 356] width 165 height 41
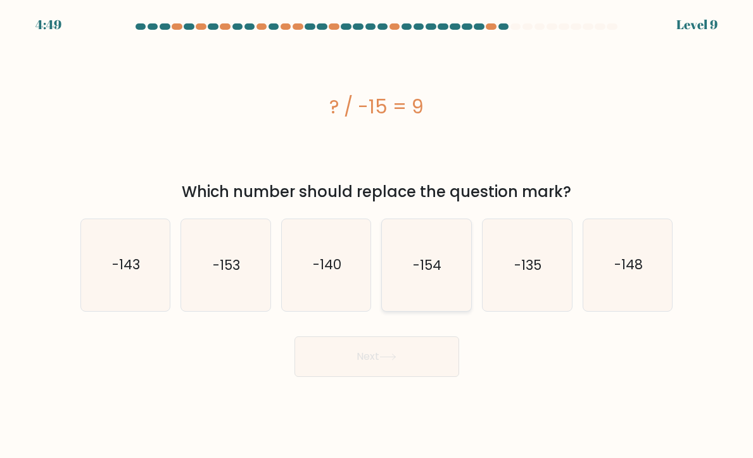
click at [417, 239] on icon "-154" at bounding box center [426, 264] width 89 height 89
click at [377, 235] on input "d. -154" at bounding box center [377, 232] width 1 height 6
radio input "true"
click at [366, 353] on button "Next" at bounding box center [376, 356] width 165 height 41
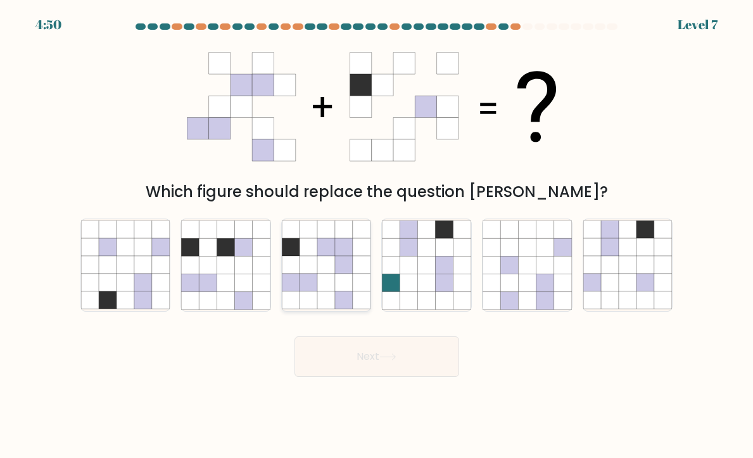
click at [296, 256] on icon at bounding box center [291, 248] width 18 height 18
click at [377, 235] on input "c." at bounding box center [377, 232] width 1 height 6
radio input "true"
click at [353, 345] on button "Next" at bounding box center [376, 356] width 165 height 41
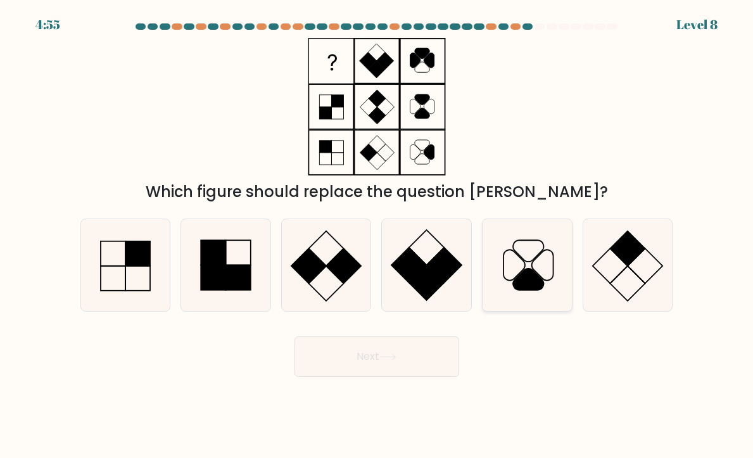
click at [540, 259] on icon at bounding box center [526, 264] width 89 height 89
click at [377, 235] on input "e." at bounding box center [377, 232] width 1 height 6
radio input "true"
click at [409, 347] on button "Next" at bounding box center [376, 356] width 165 height 41
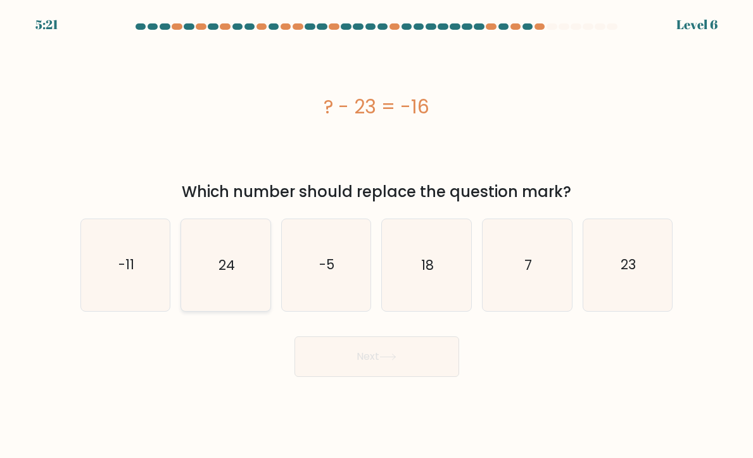
click at [256, 287] on icon "24" at bounding box center [225, 264] width 89 height 89
click at [377, 235] on input "b. 24" at bounding box center [377, 232] width 1 height 6
radio input "true"
click at [357, 352] on button "Next" at bounding box center [376, 356] width 165 height 41
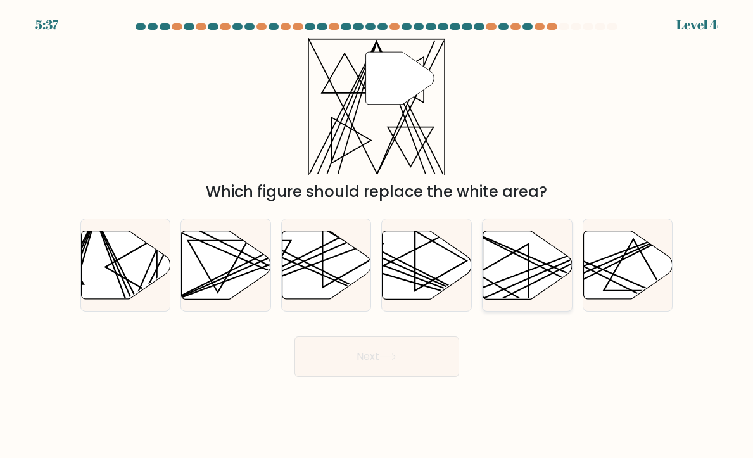
click at [538, 273] on icon at bounding box center [527, 264] width 89 height 68
click at [377, 235] on input "e." at bounding box center [377, 232] width 1 height 6
radio input "true"
click at [433, 365] on button "Next" at bounding box center [376, 356] width 165 height 41
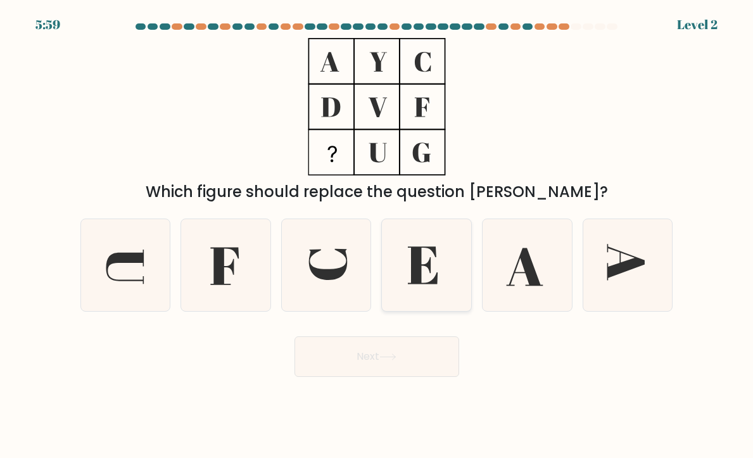
click at [445, 273] on icon at bounding box center [426, 264] width 89 height 89
click at [377, 235] on input "d." at bounding box center [377, 232] width 1 height 6
radio input "true"
click at [394, 363] on button "Next" at bounding box center [376, 356] width 165 height 41
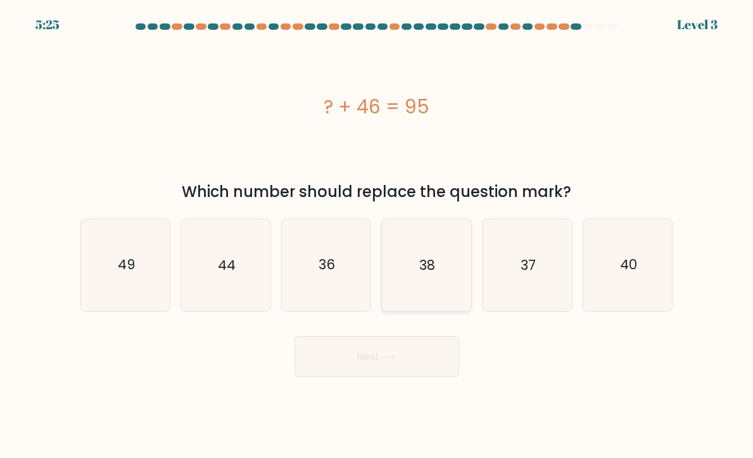
click at [427, 267] on text "38" at bounding box center [428, 265] width 16 height 18
click at [377, 235] on input "d. 38" at bounding box center [377, 232] width 1 height 6
radio input "true"
click at [370, 345] on button "Next" at bounding box center [376, 356] width 165 height 41
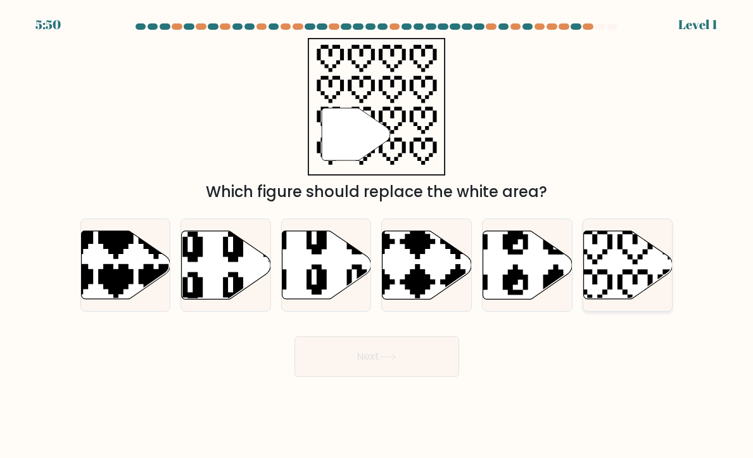
click at [616, 291] on icon at bounding box center [627, 264] width 89 height 68
click at [377, 235] on input "f." at bounding box center [377, 232] width 1 height 6
radio input "true"
click at [446, 354] on button "Next" at bounding box center [376, 356] width 165 height 41
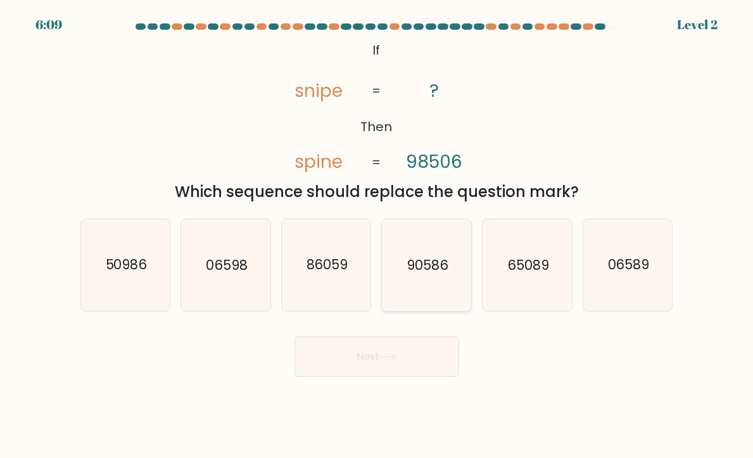
click at [447, 292] on icon "90586" at bounding box center [426, 264] width 89 height 89
click at [377, 235] on input "d. 90586" at bounding box center [377, 232] width 1 height 6
radio input "true"
click at [430, 356] on button "Next" at bounding box center [376, 356] width 165 height 41
